Goal: Obtain resource: Obtain resource

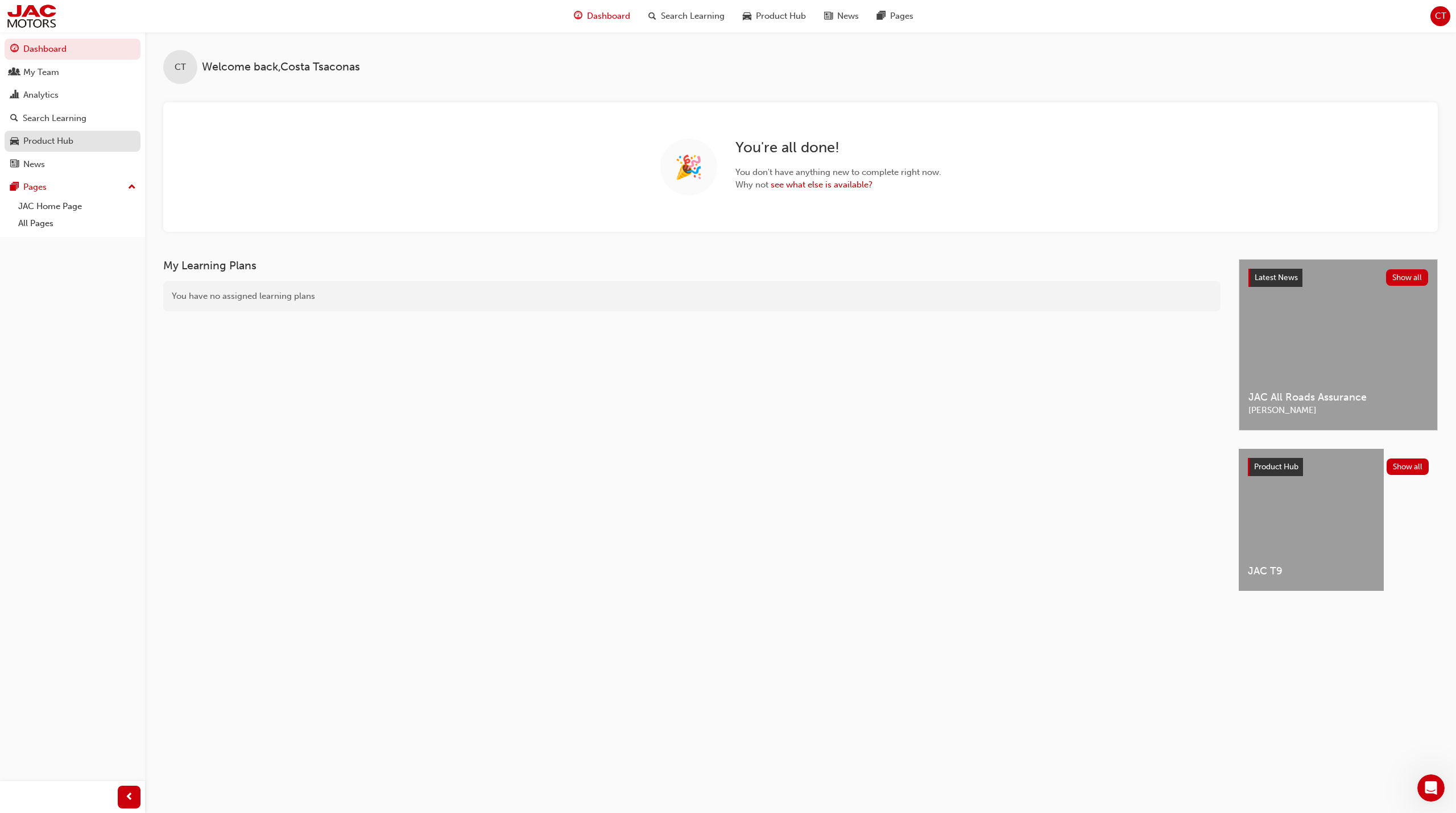
click at [67, 148] on link "Product Hub" at bounding box center [73, 142] width 136 height 21
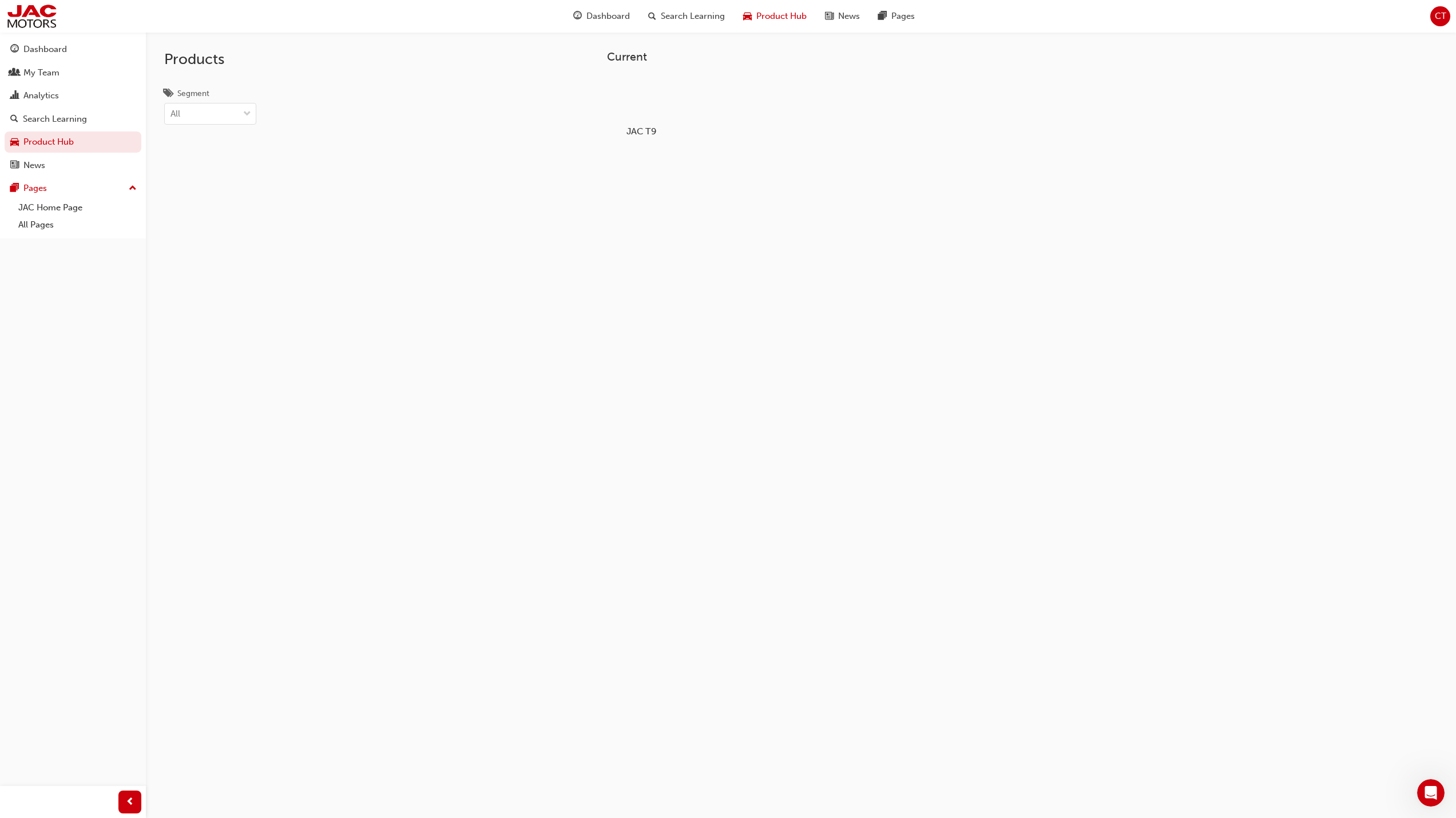
click at [645, 105] on div at bounding box center [641, 98] width 64 height 46
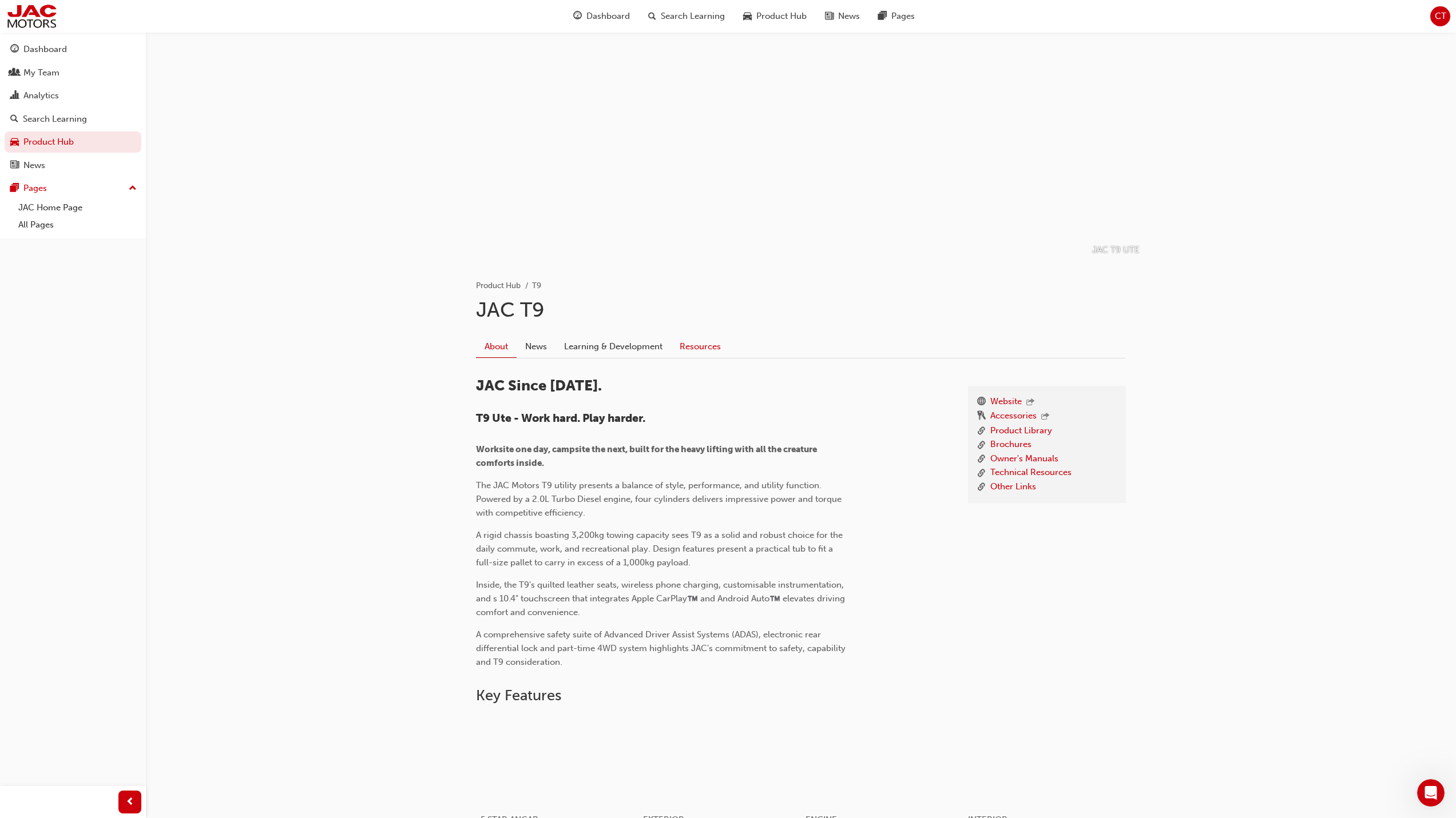
click at [689, 347] on link "Resources" at bounding box center [700, 346] width 58 height 22
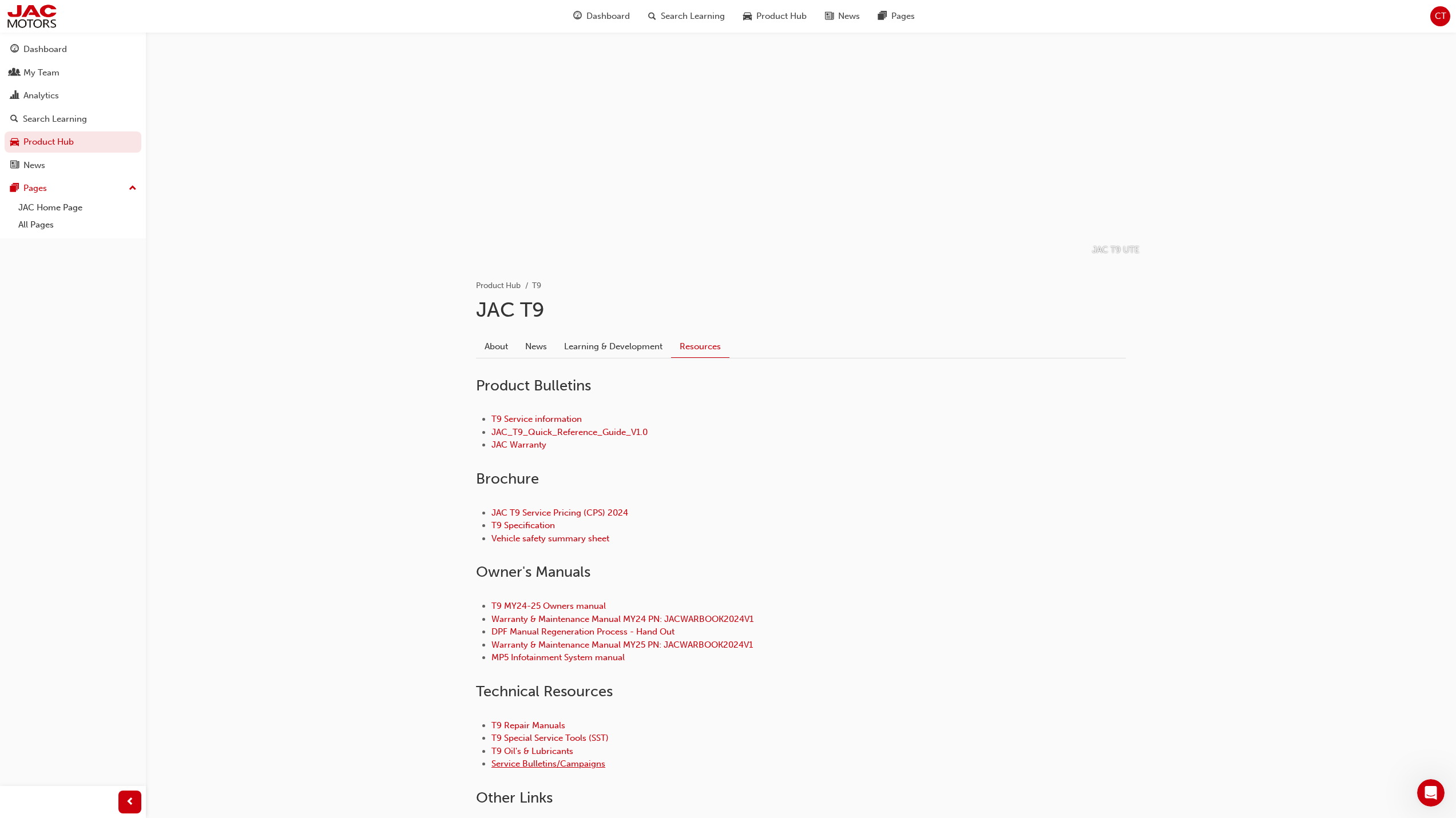
click at [560, 763] on link "Service Bulletins/Campaigns" at bounding box center [548, 764] width 114 height 10
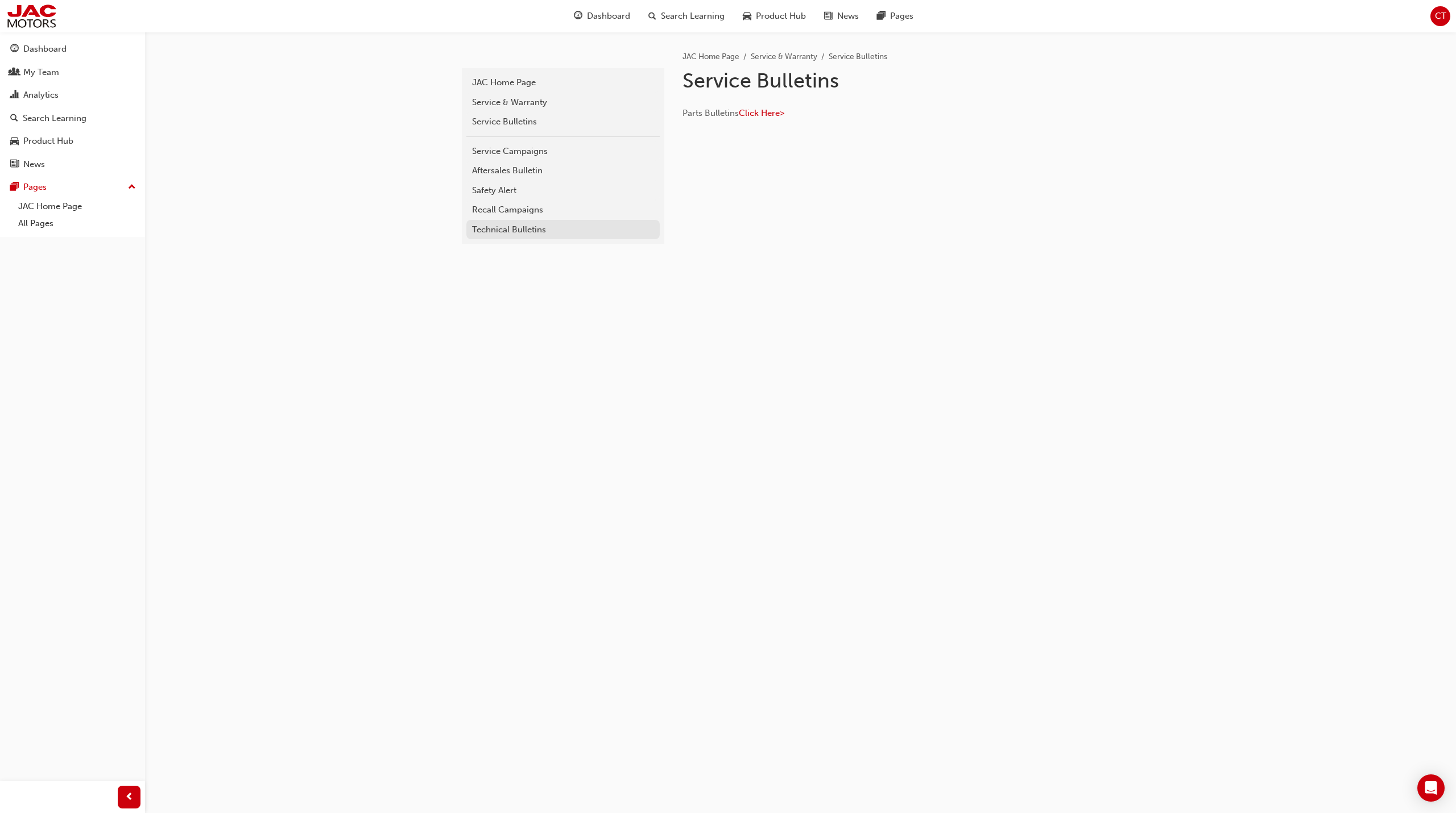
click at [557, 229] on div "Technical Bulletins" at bounding box center [563, 230] width 182 height 13
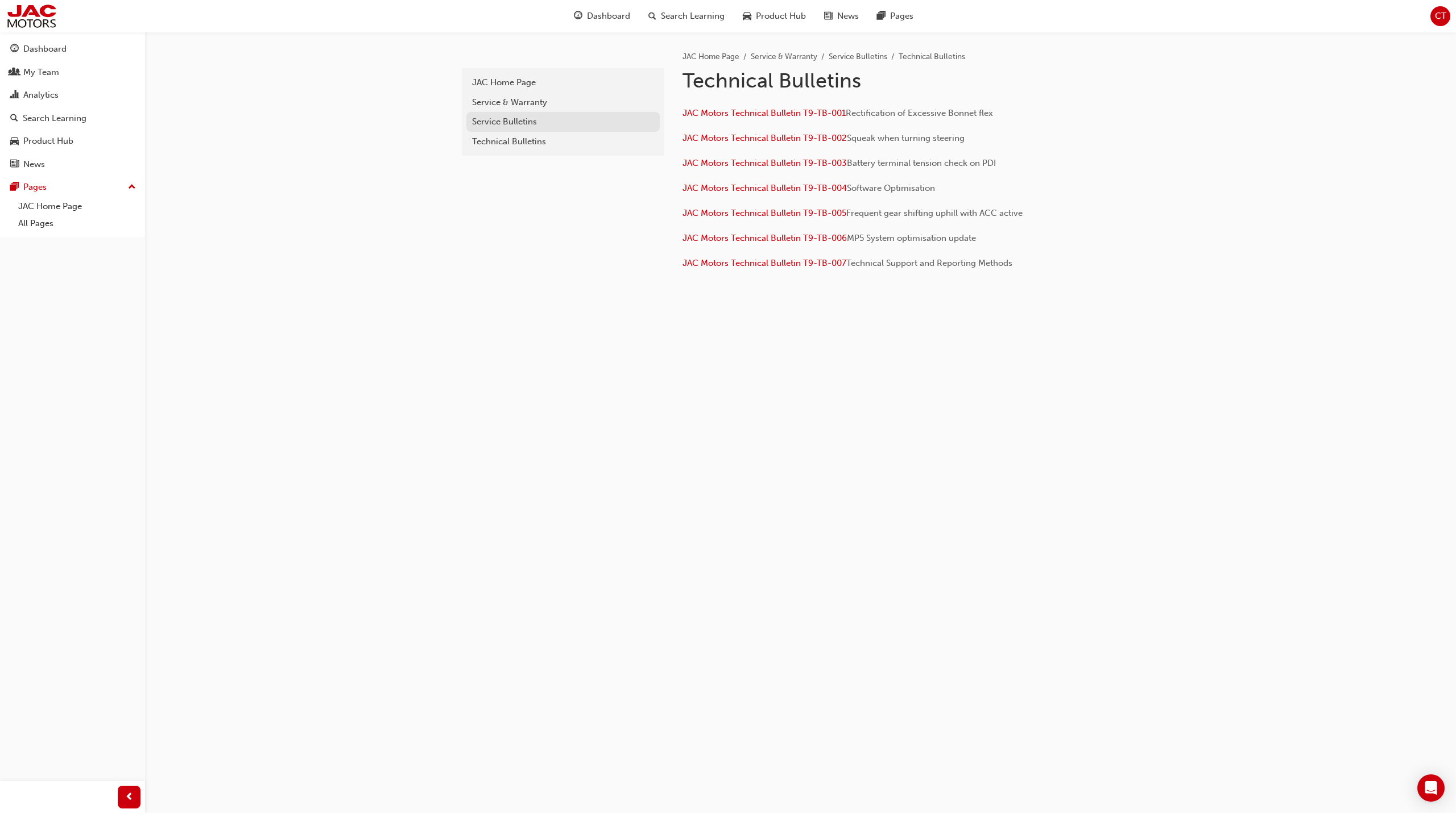
click at [522, 117] on div "Service Bulletins" at bounding box center [563, 122] width 182 height 13
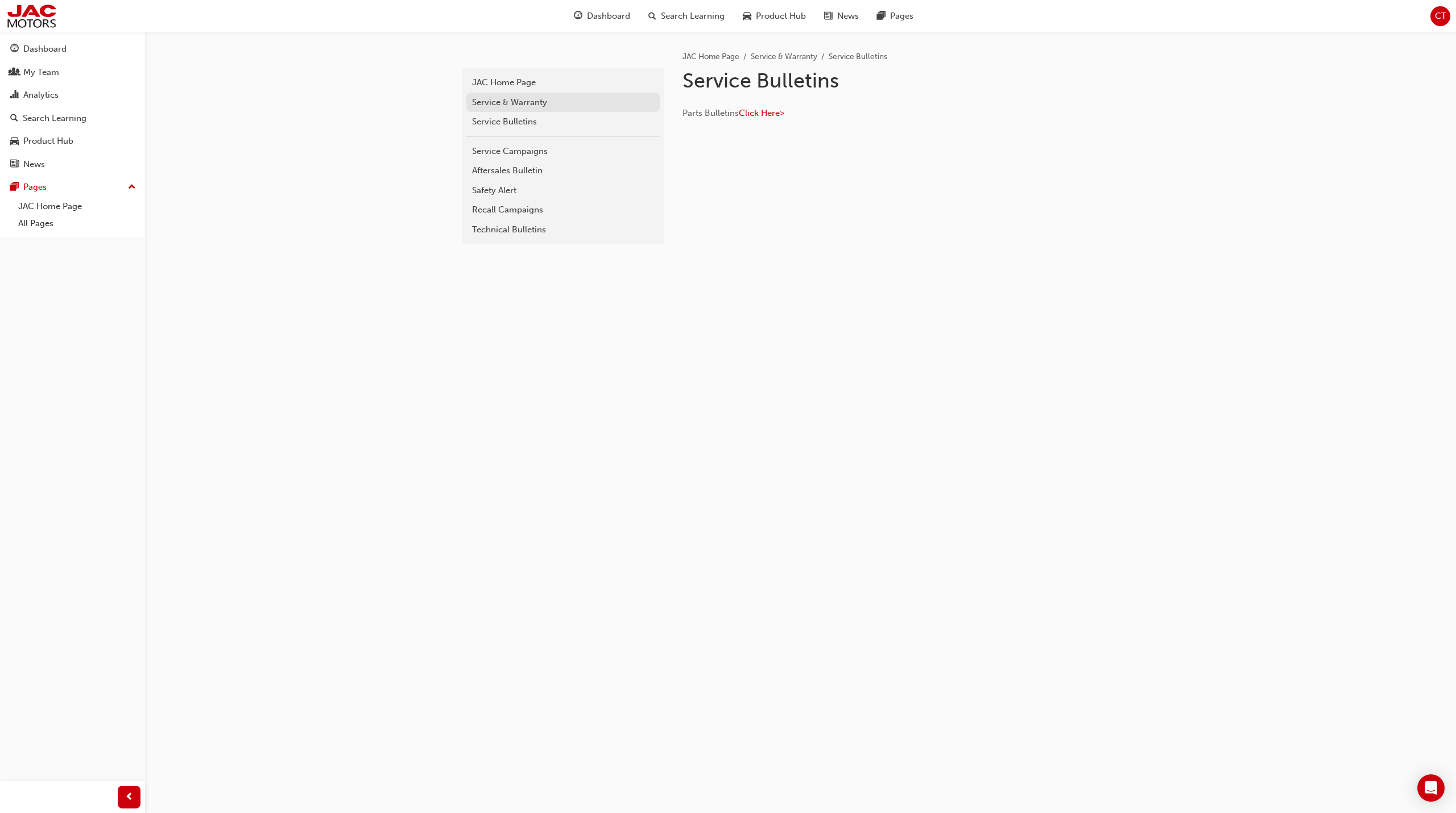
click at [535, 101] on div "Service & Warranty" at bounding box center [563, 103] width 182 height 13
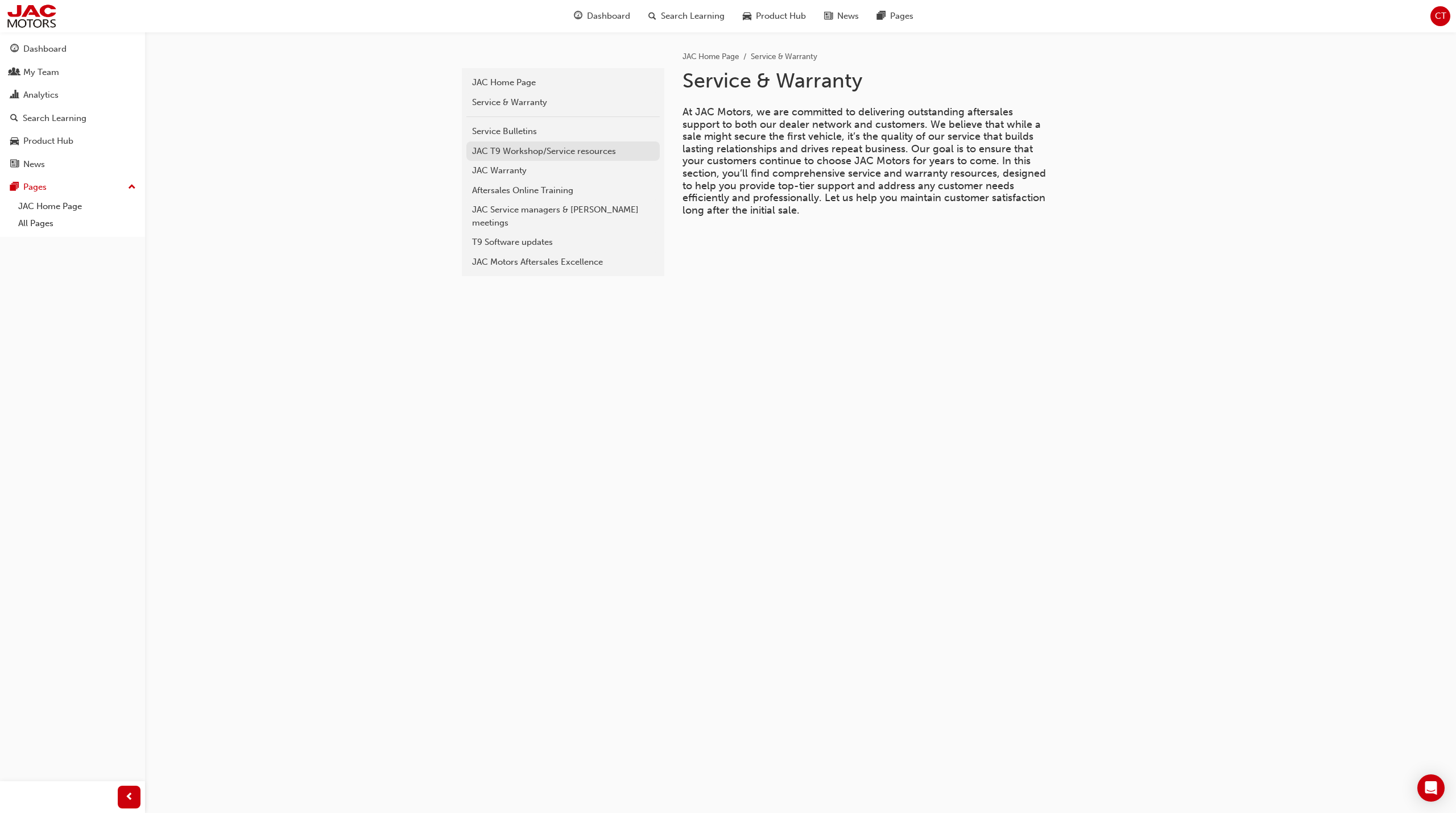
click at [568, 150] on div "JAC T9 Workshop/Service resources" at bounding box center [563, 152] width 182 height 13
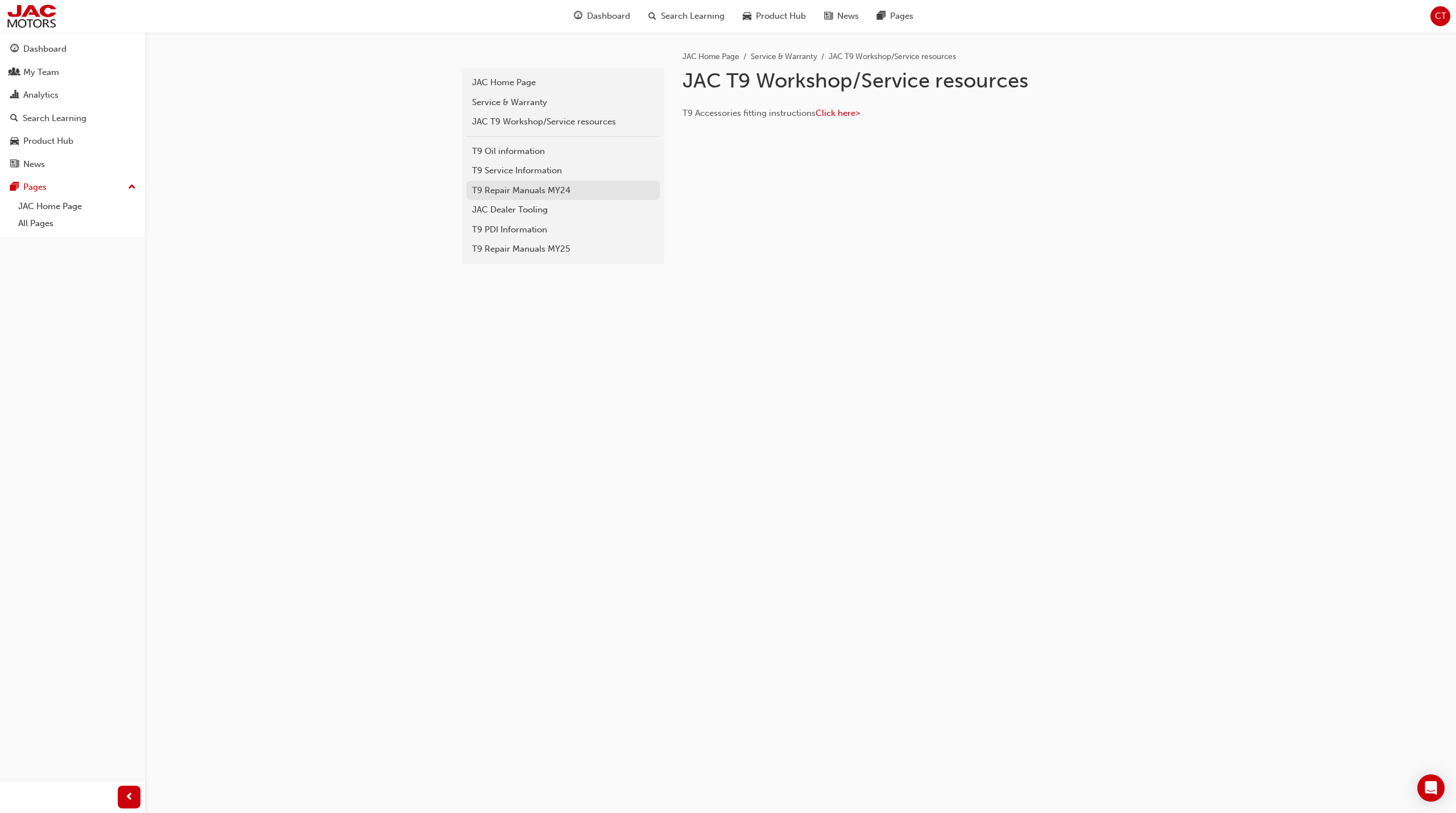
click at [568, 189] on div "T9 Repair Manuals MY24" at bounding box center [563, 191] width 182 height 13
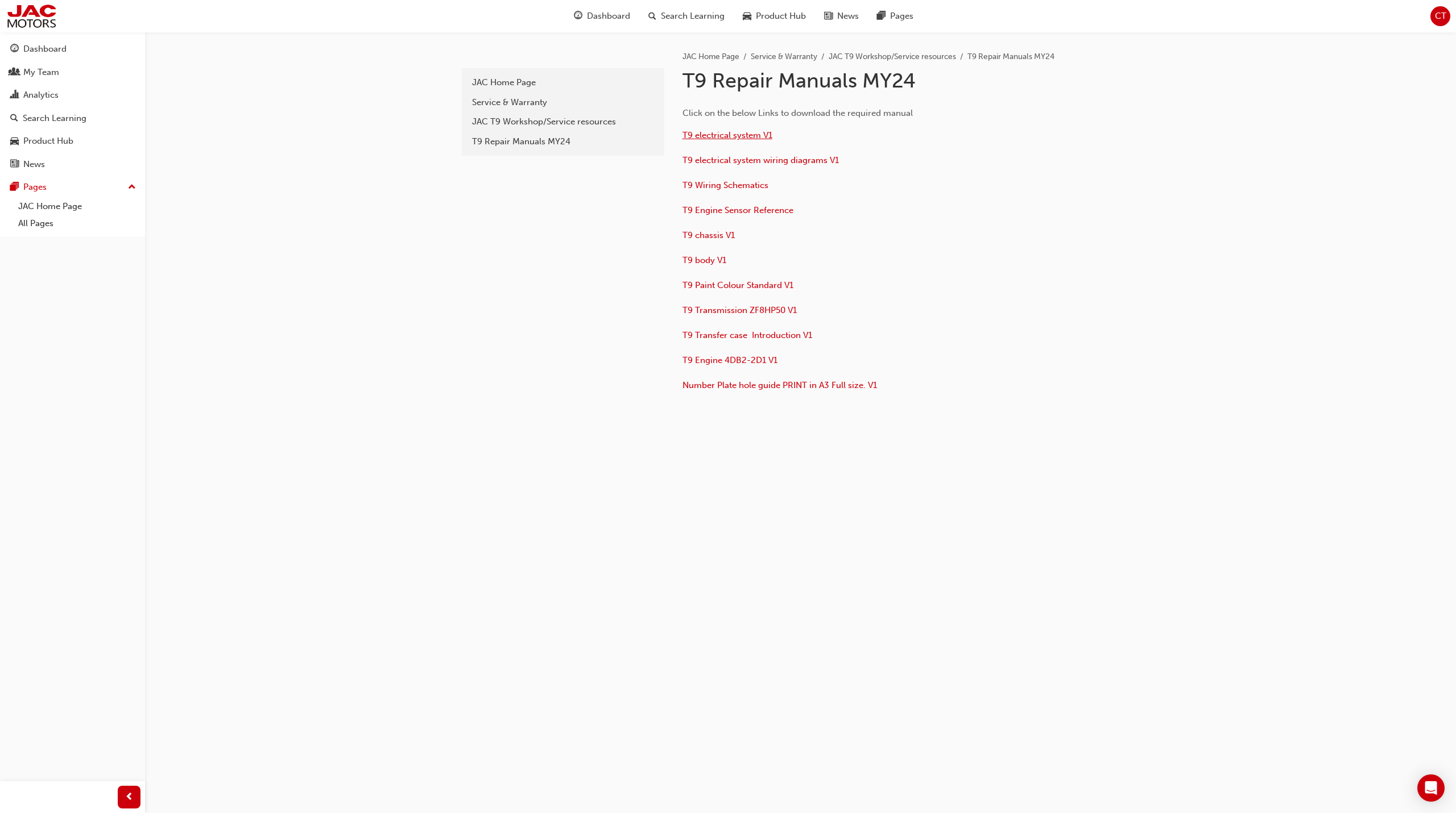
click at [730, 135] on span "T9 electrical system V1" at bounding box center [727, 135] width 90 height 10
